Goal: Task Accomplishment & Management: Manage account settings

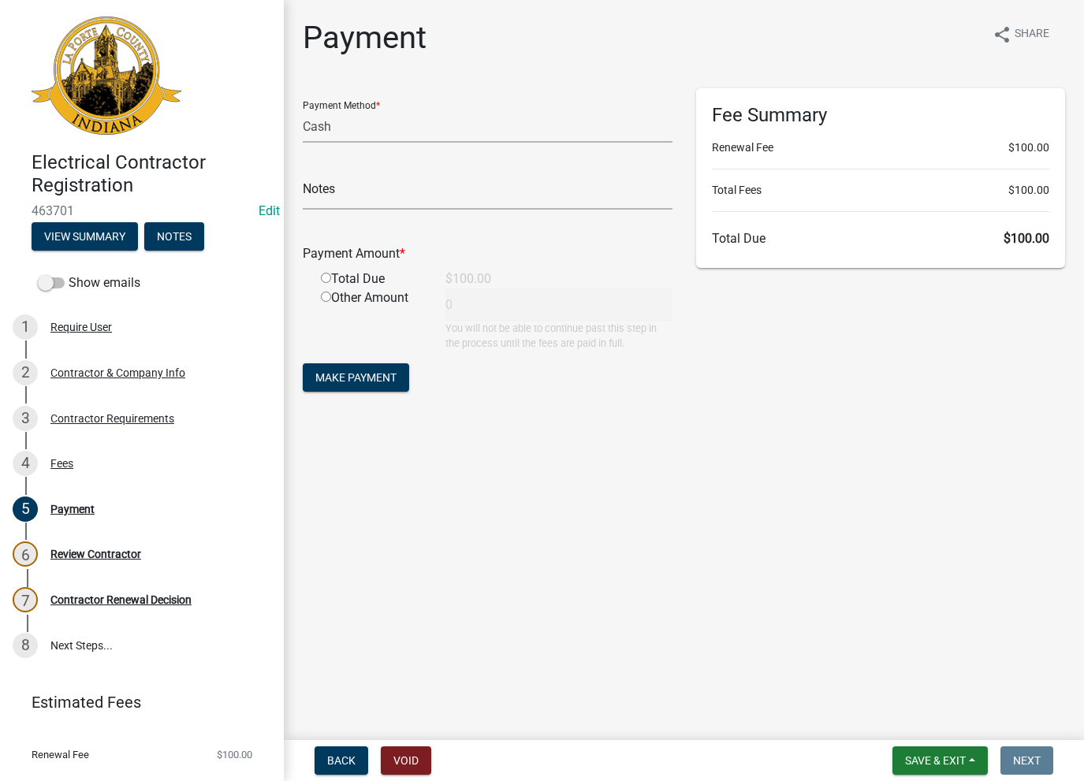
select select "2: 1"
click at [378, 757] on form "Back Void" at bounding box center [372, 760] width 129 height 28
click at [384, 757] on button "Void" at bounding box center [406, 760] width 50 height 28
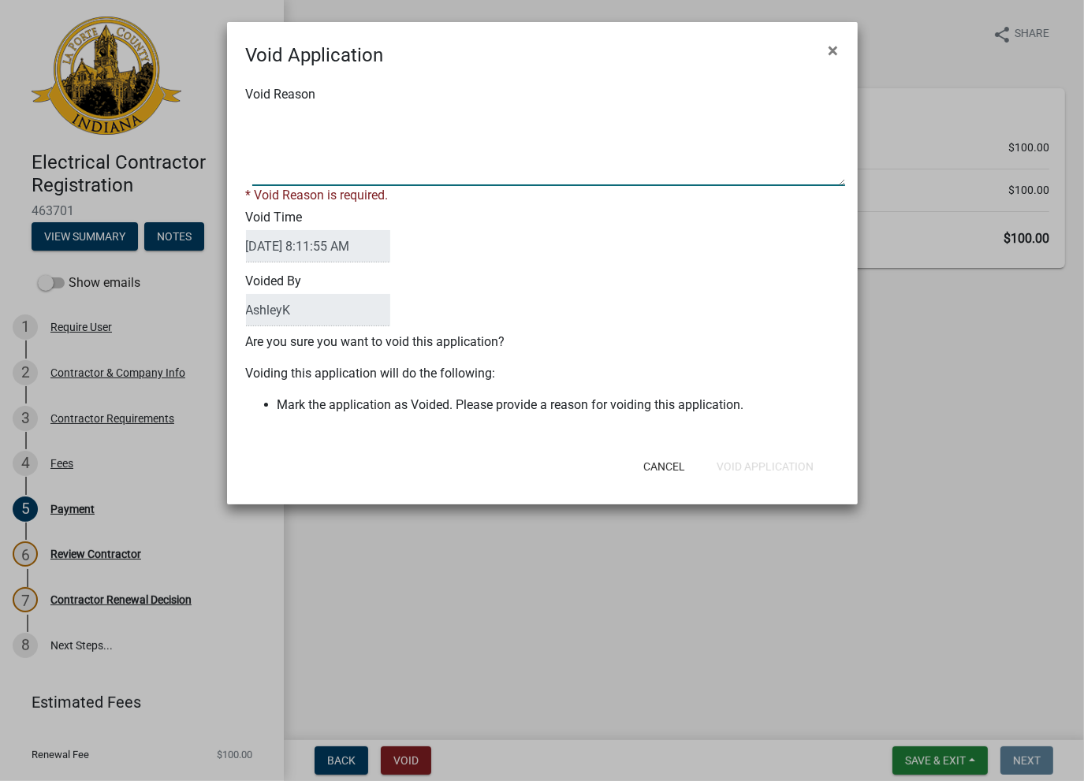
click at [363, 158] on textarea "Void Reason" at bounding box center [548, 146] width 593 height 79
type textarea "void"
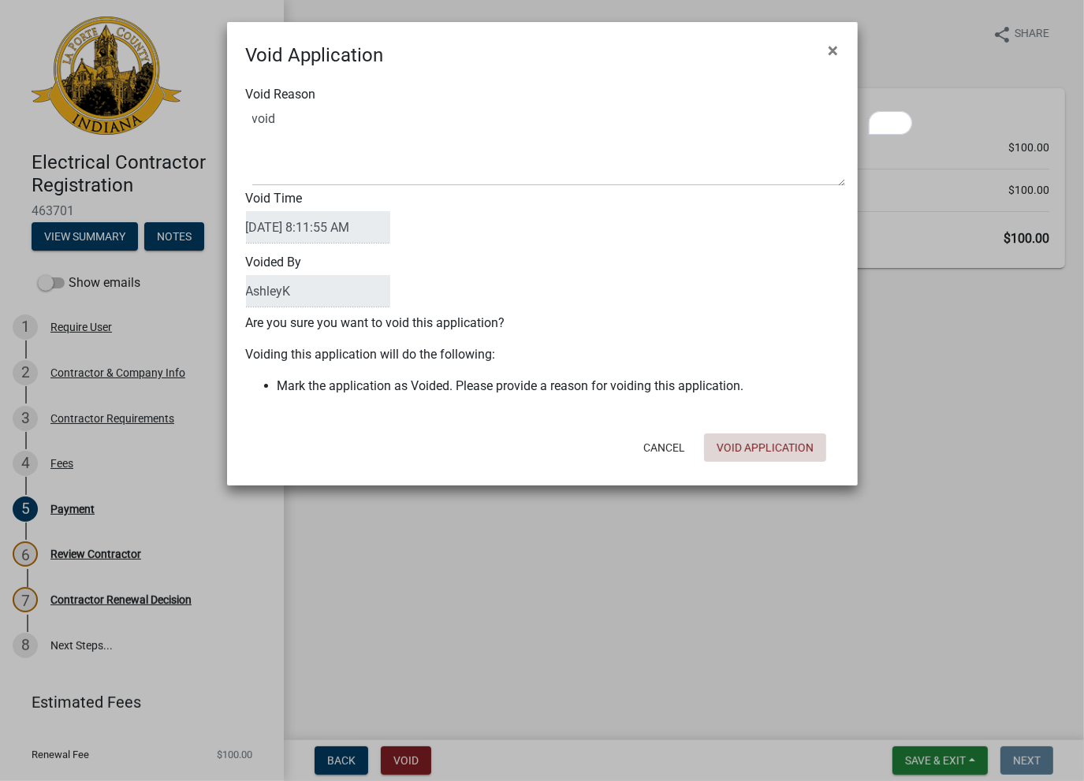
click at [782, 462] on button "Void Application" at bounding box center [765, 447] width 122 height 28
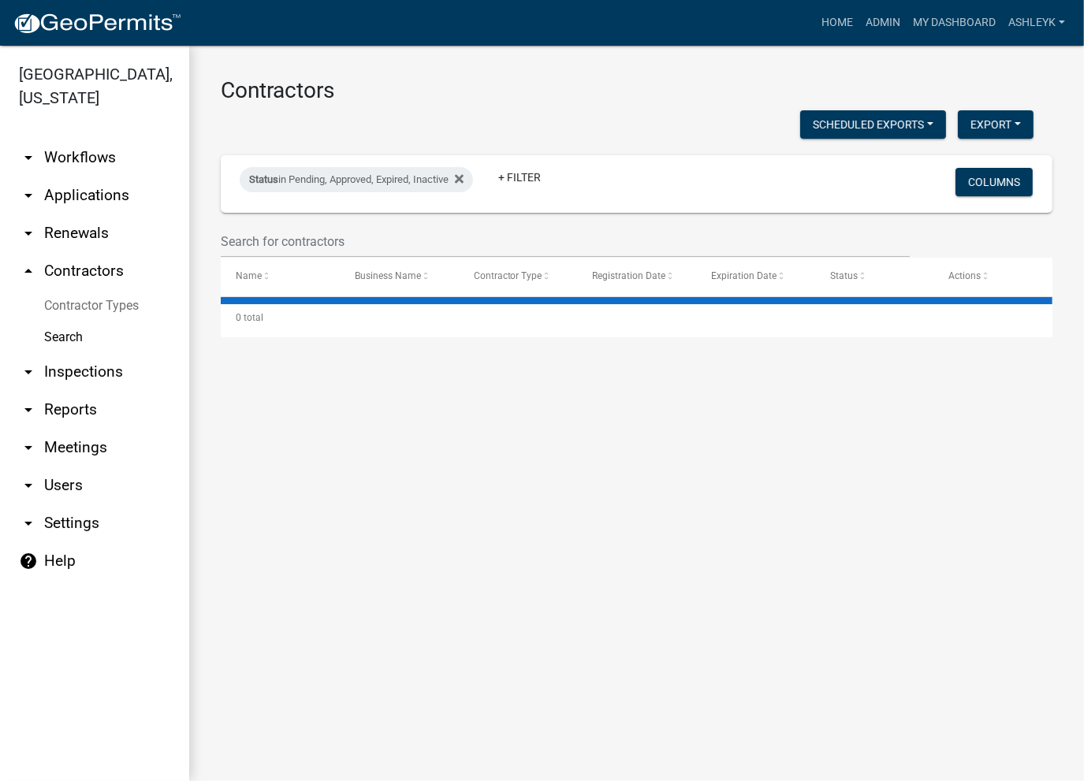
select select "3: 100"
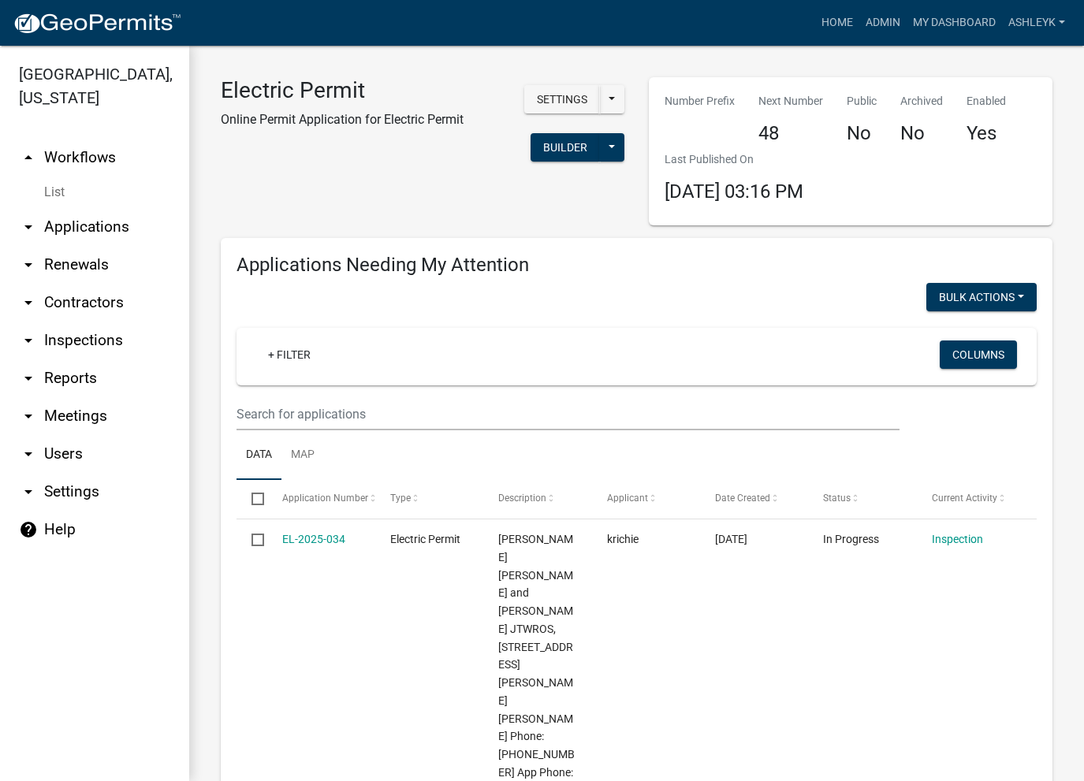
select select "3: 100"
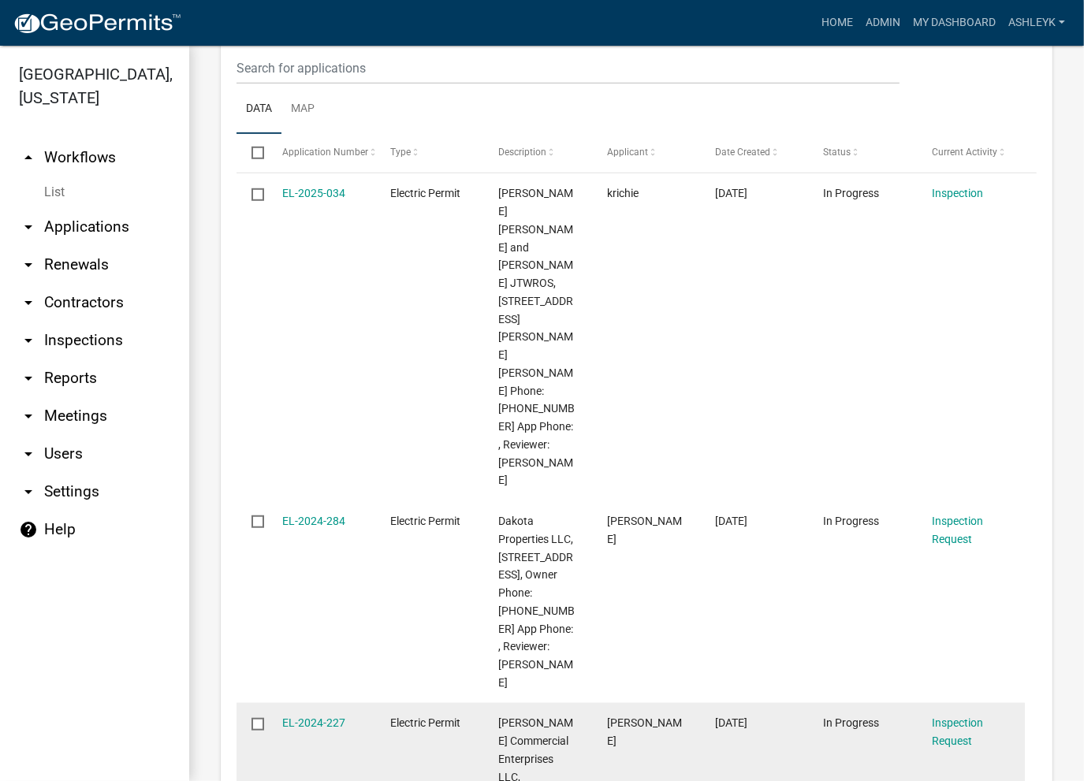
scroll to position [1299, 0]
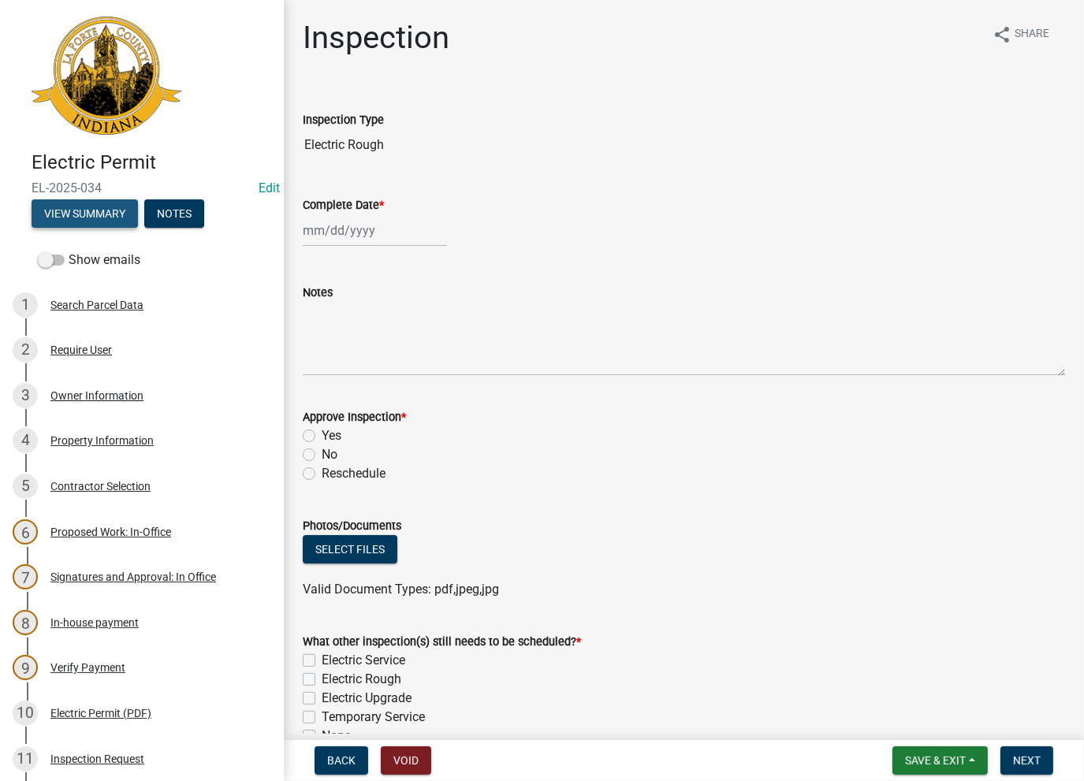
click at [95, 220] on button "View Summary" at bounding box center [85, 213] width 106 height 28
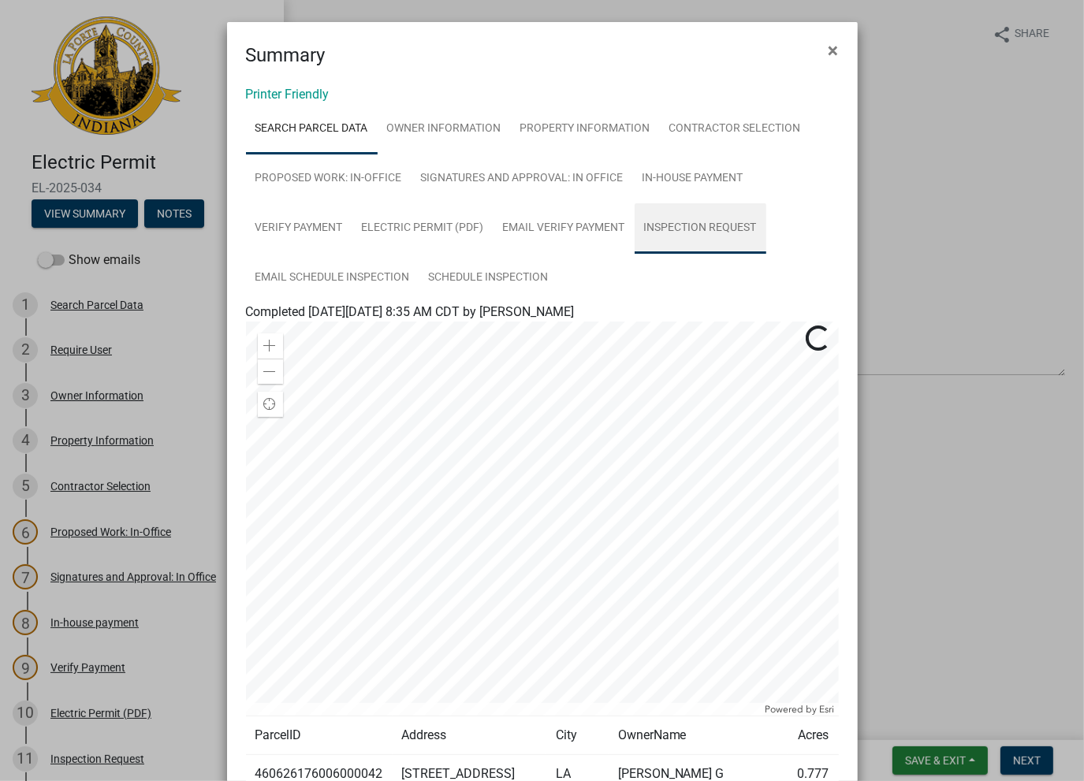
click at [667, 233] on link "Inspection Request" at bounding box center [700, 228] width 132 height 50
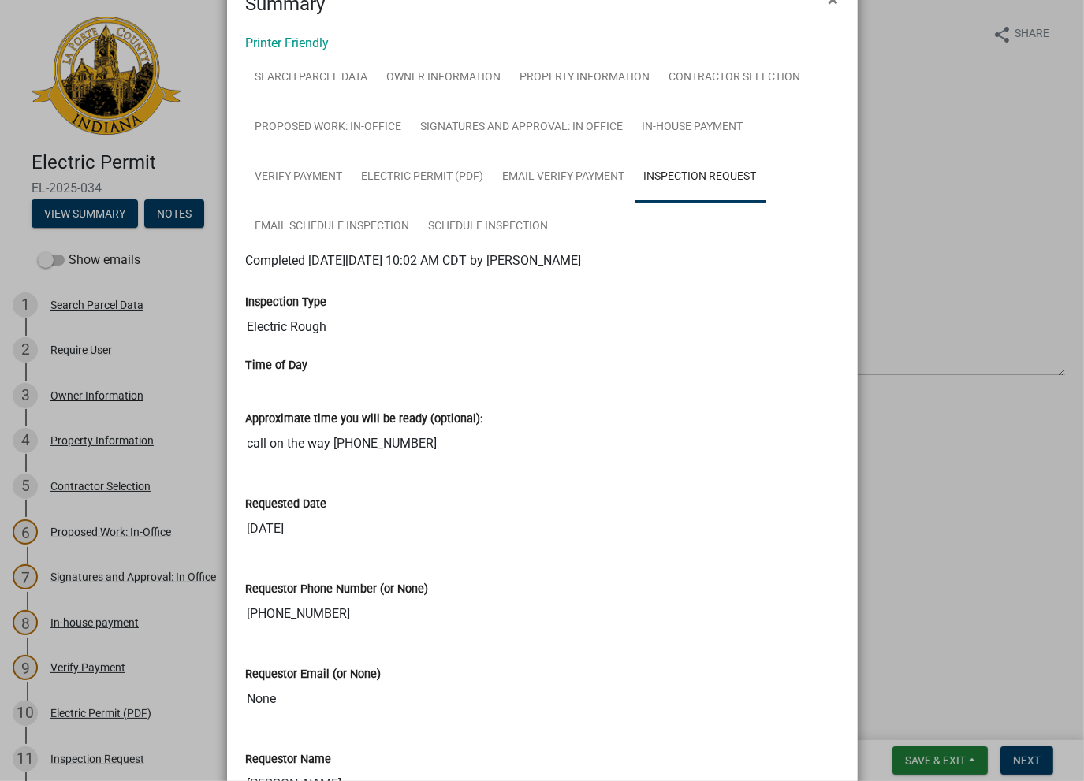
scroll to position [79, 0]
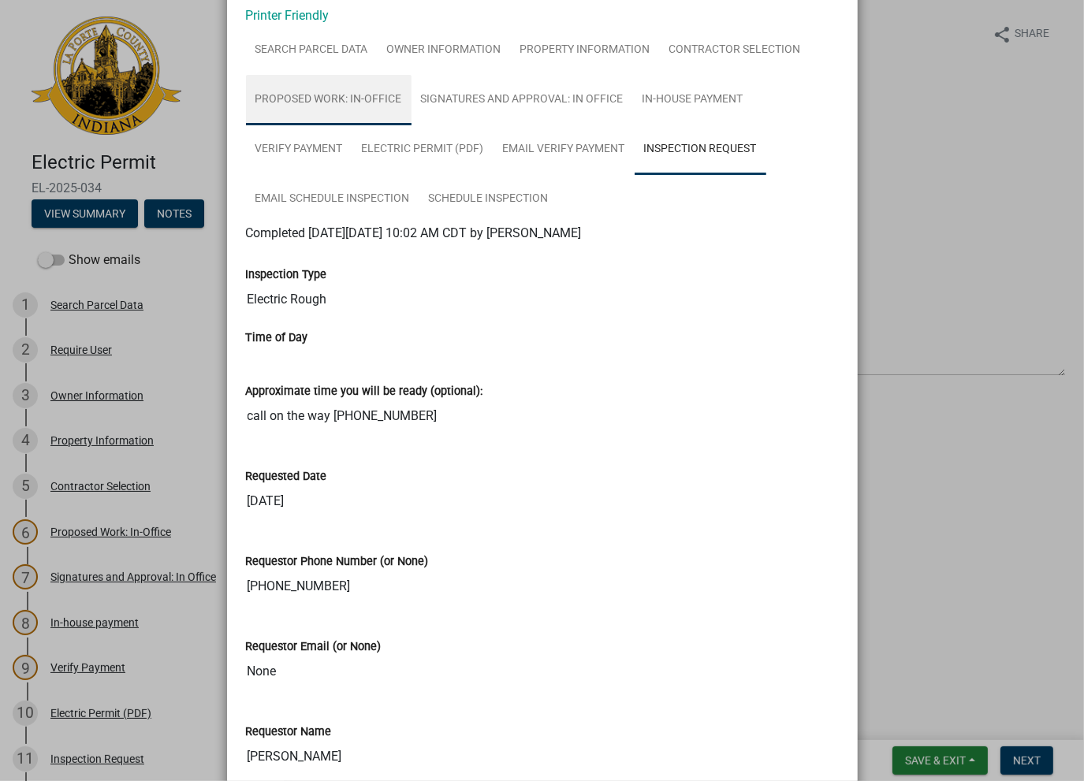
click at [367, 102] on link "Proposed Work: In-Office" at bounding box center [329, 100] width 166 height 50
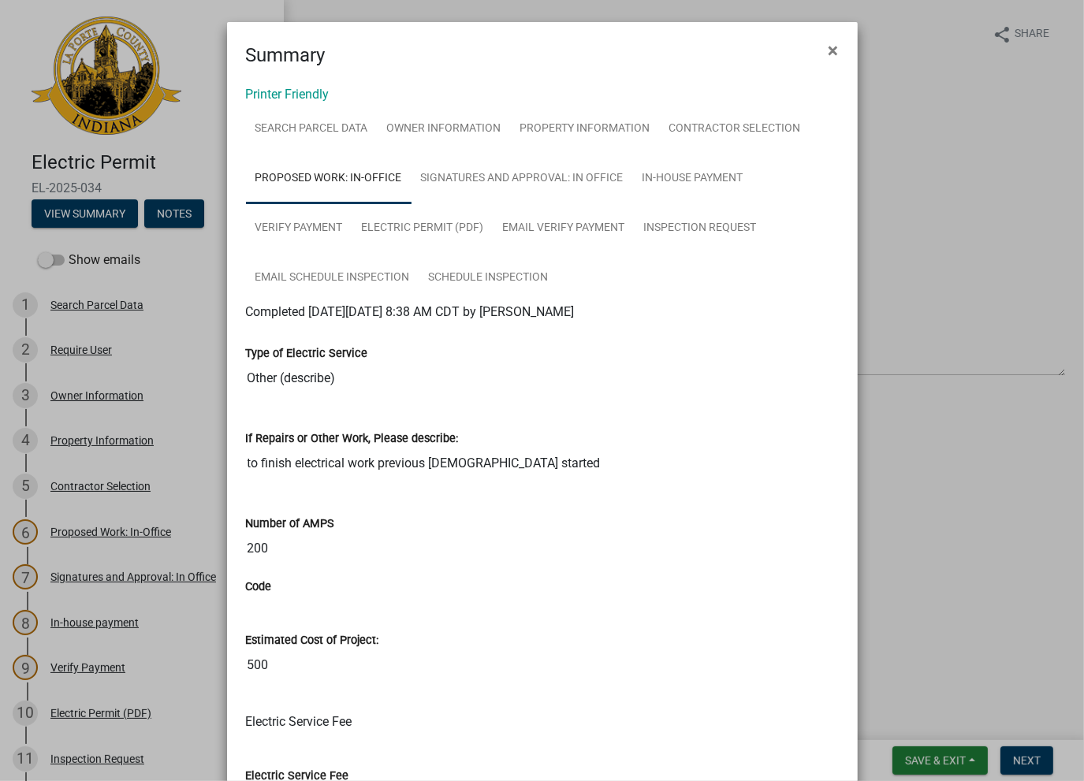
scroll to position [0, 0]
click at [596, 136] on link "Property Information" at bounding box center [585, 129] width 149 height 50
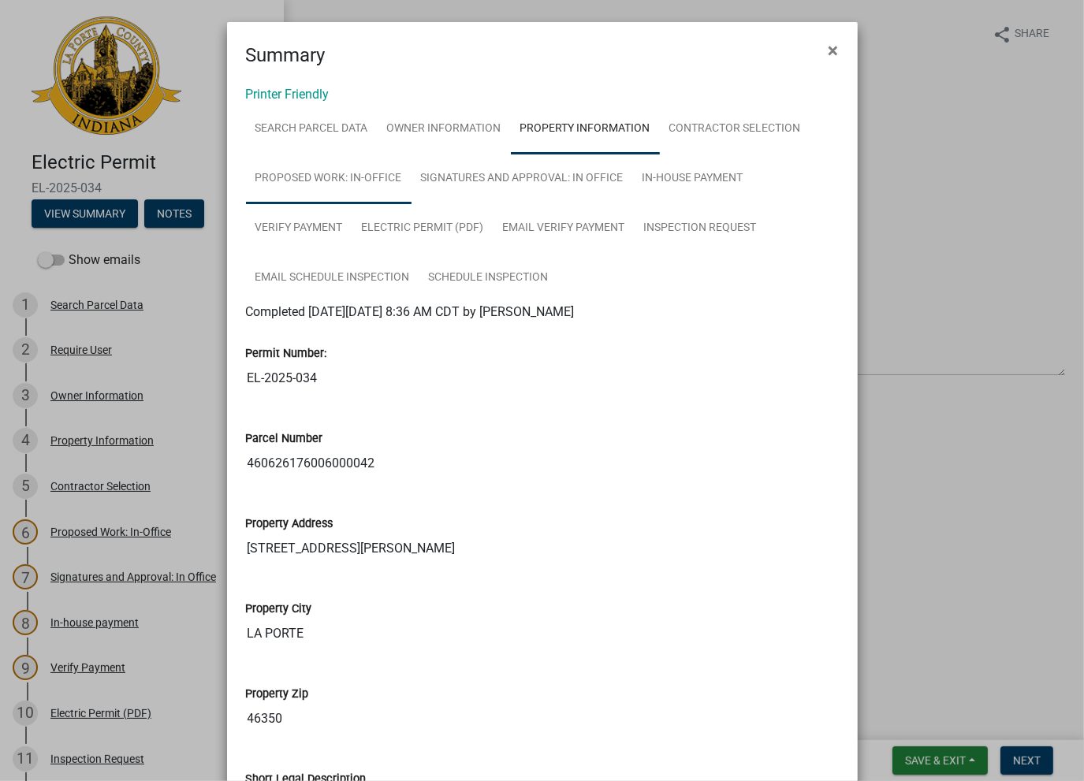
click at [363, 177] on link "Proposed Work: In-Office" at bounding box center [329, 179] width 166 height 50
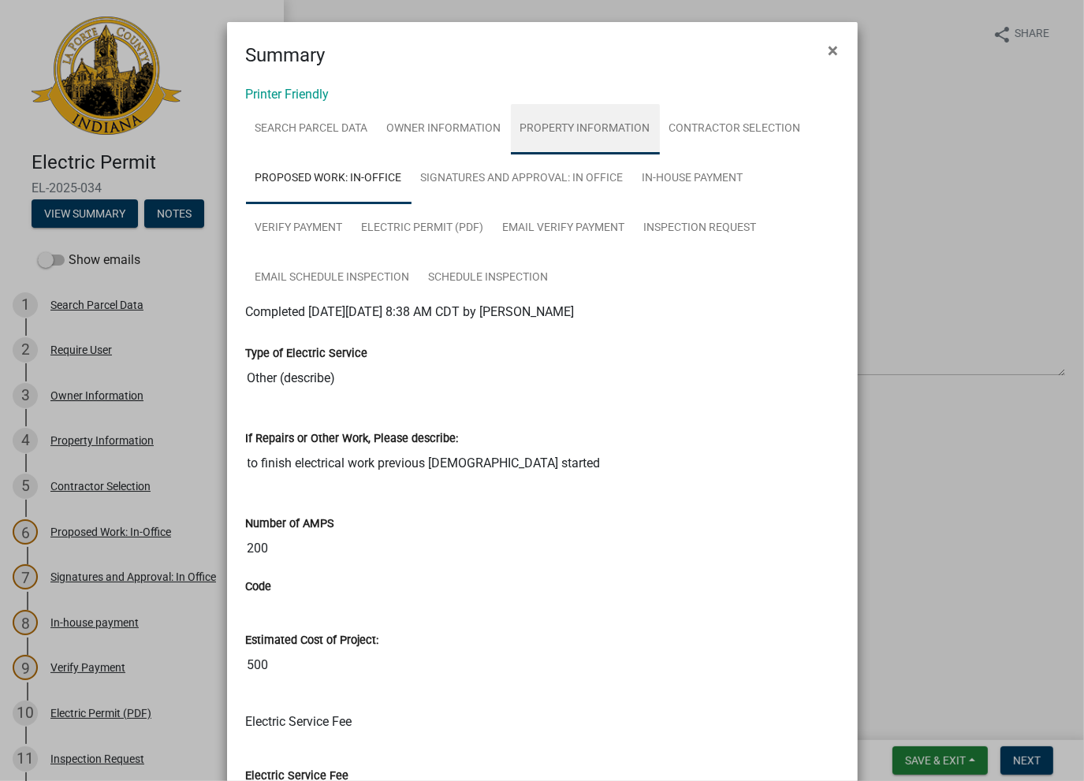
click at [593, 126] on link "Property Information" at bounding box center [585, 129] width 149 height 50
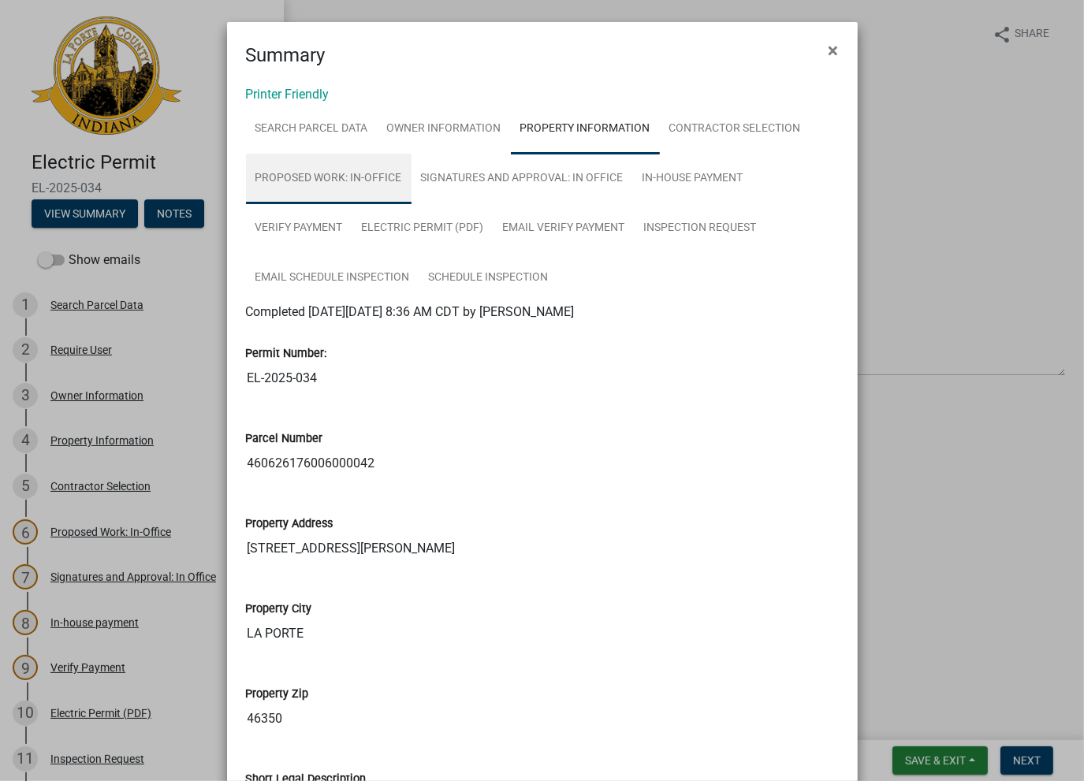
click at [361, 172] on link "Proposed Work: In-Office" at bounding box center [329, 179] width 166 height 50
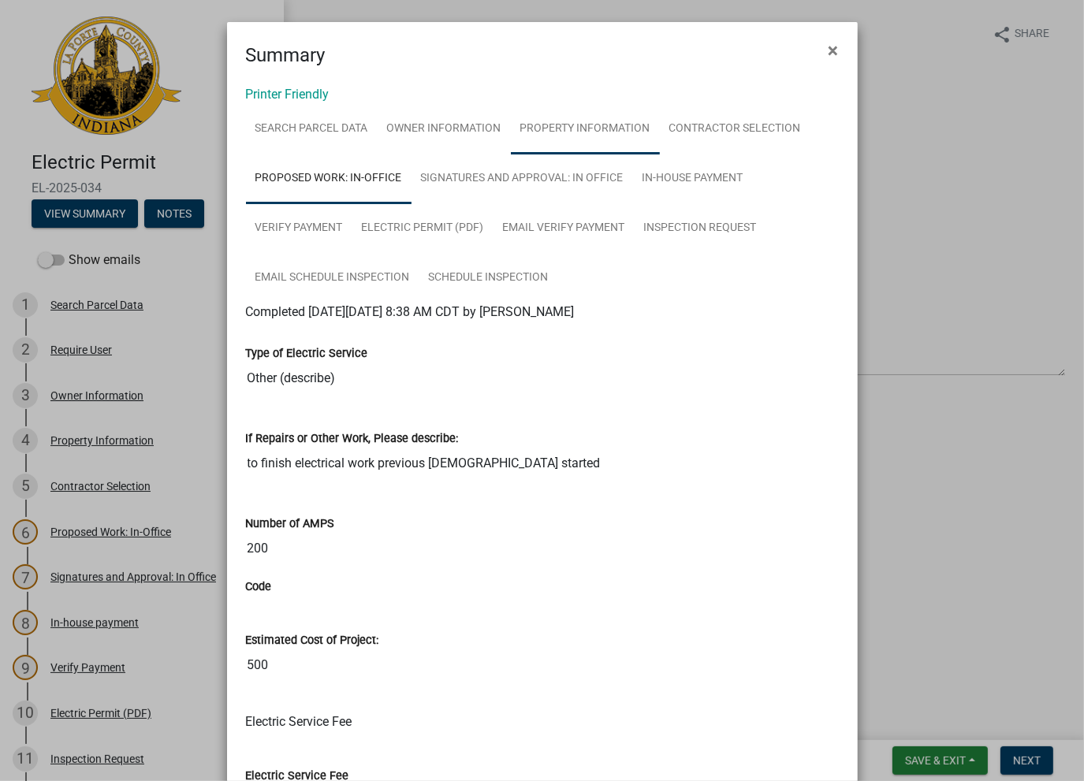
click at [565, 135] on link "Property Information" at bounding box center [585, 129] width 149 height 50
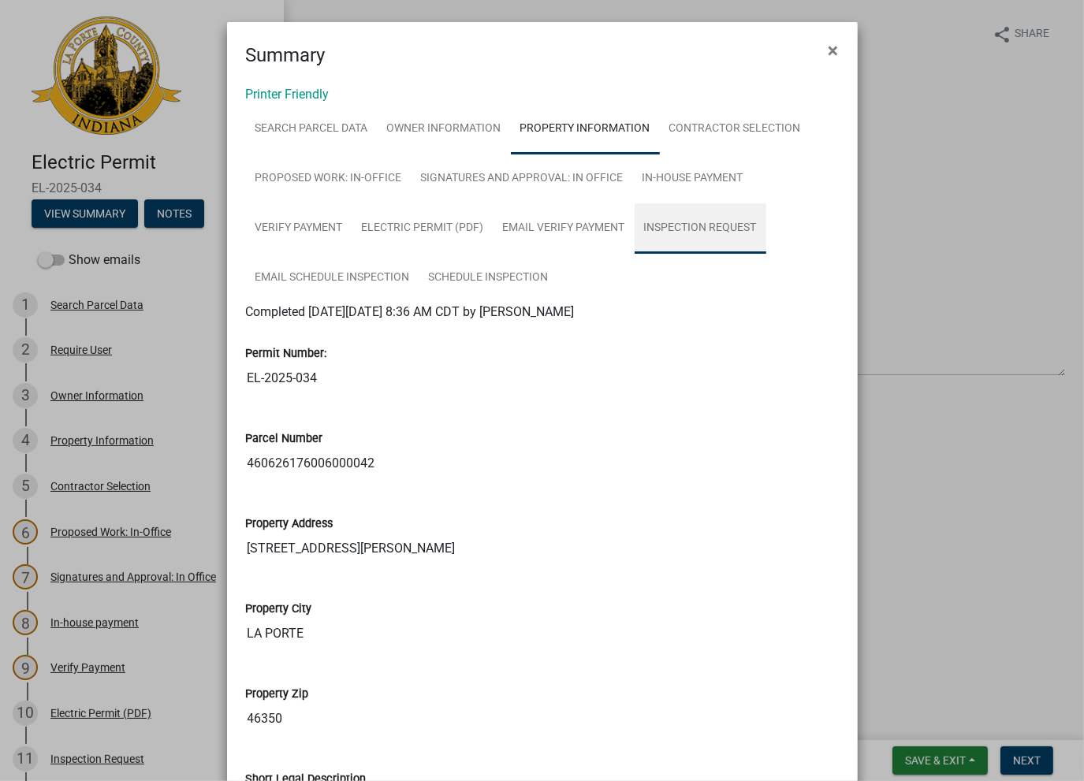
click at [697, 225] on link "Inspection Request" at bounding box center [700, 228] width 132 height 50
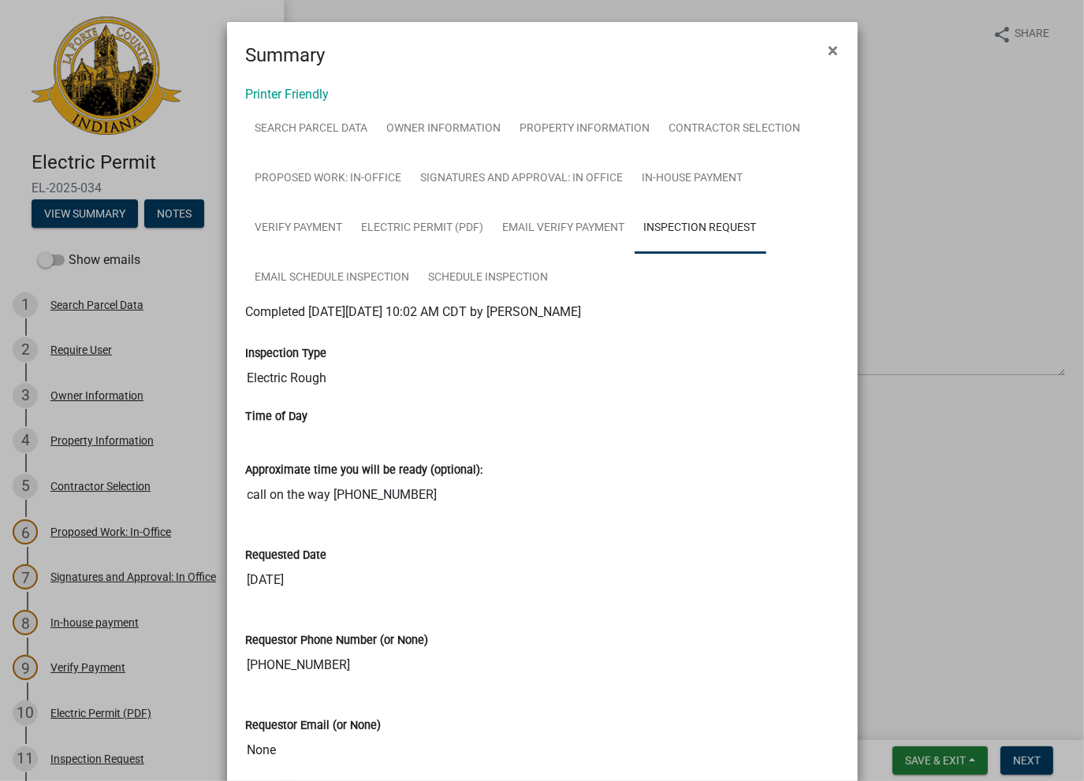
drag, startPoint x: 418, startPoint y: 495, endPoint x: 326, endPoint y: 507, distance: 93.0
click at [326, 507] on input "call on the way [PHONE_NUMBER]" at bounding box center [542, 495] width 593 height 32
click at [334, 536] on div "Requested Date [DATE]" at bounding box center [542, 559] width 593 height 73
click at [530, 273] on link "Schedule Inspection" at bounding box center [488, 278] width 139 height 50
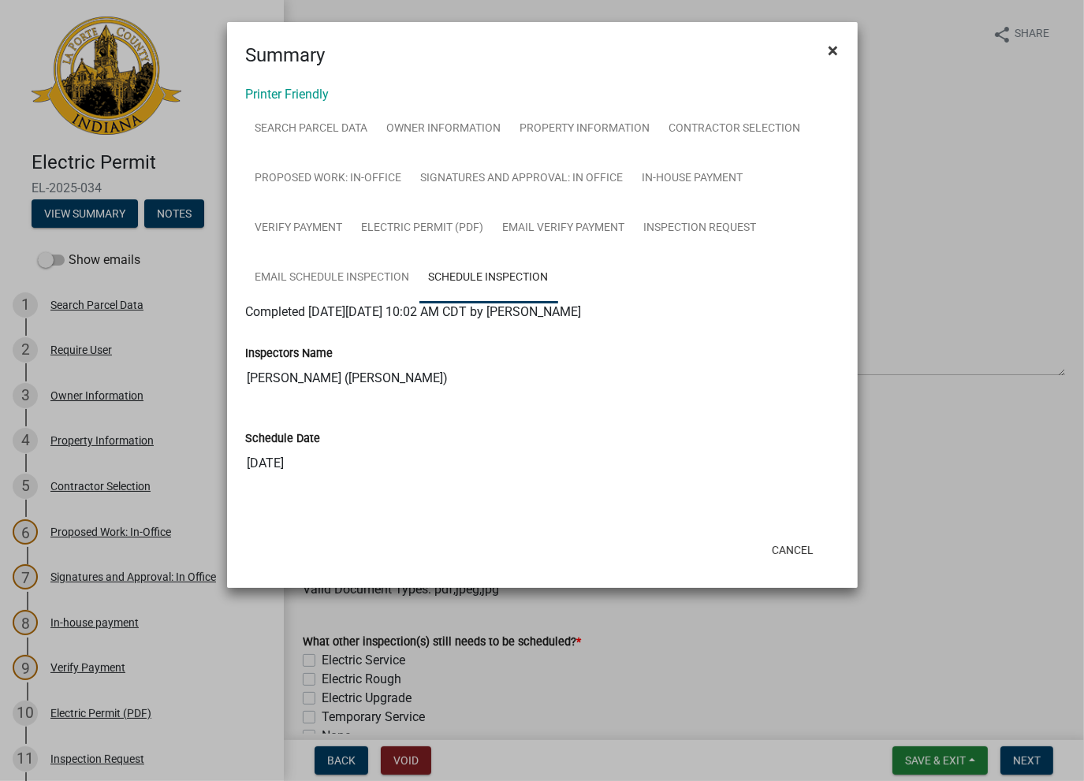
click at [832, 48] on span "×" at bounding box center [833, 50] width 10 height 22
